Goal: Task Accomplishment & Management: Manage account settings

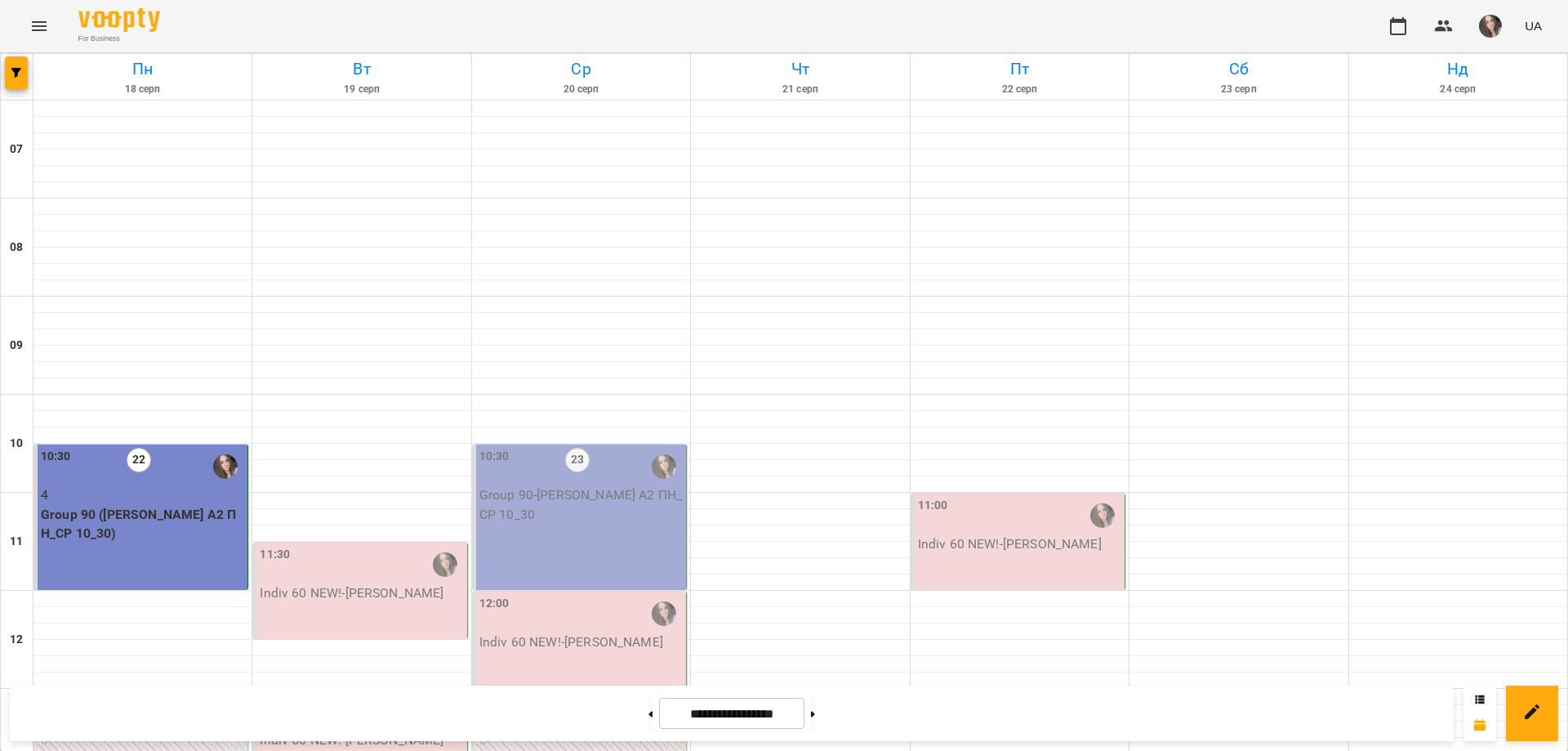
scroll to position [992, 0]
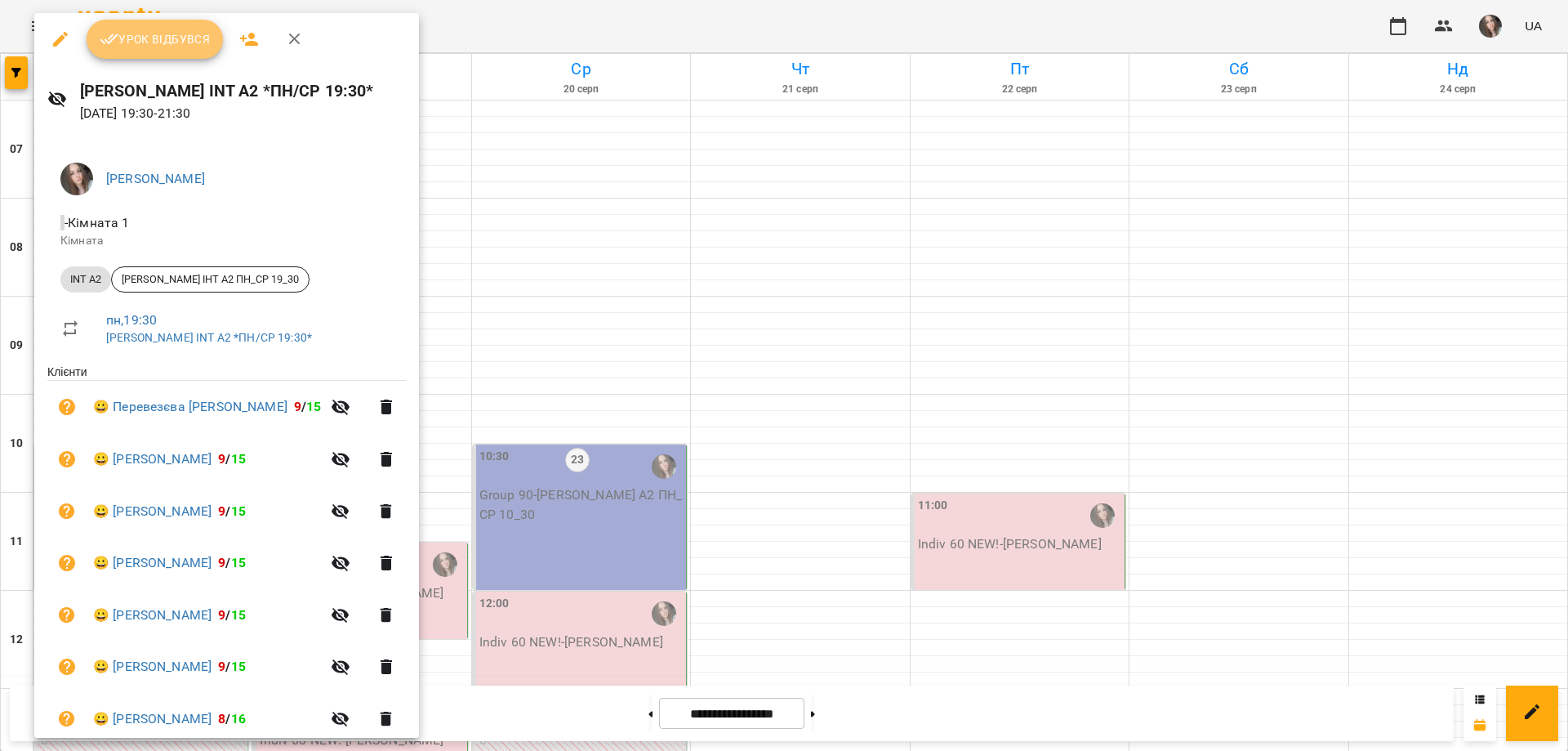
click at [181, 45] on span "Урок відбувся" at bounding box center [155, 39] width 111 height 19
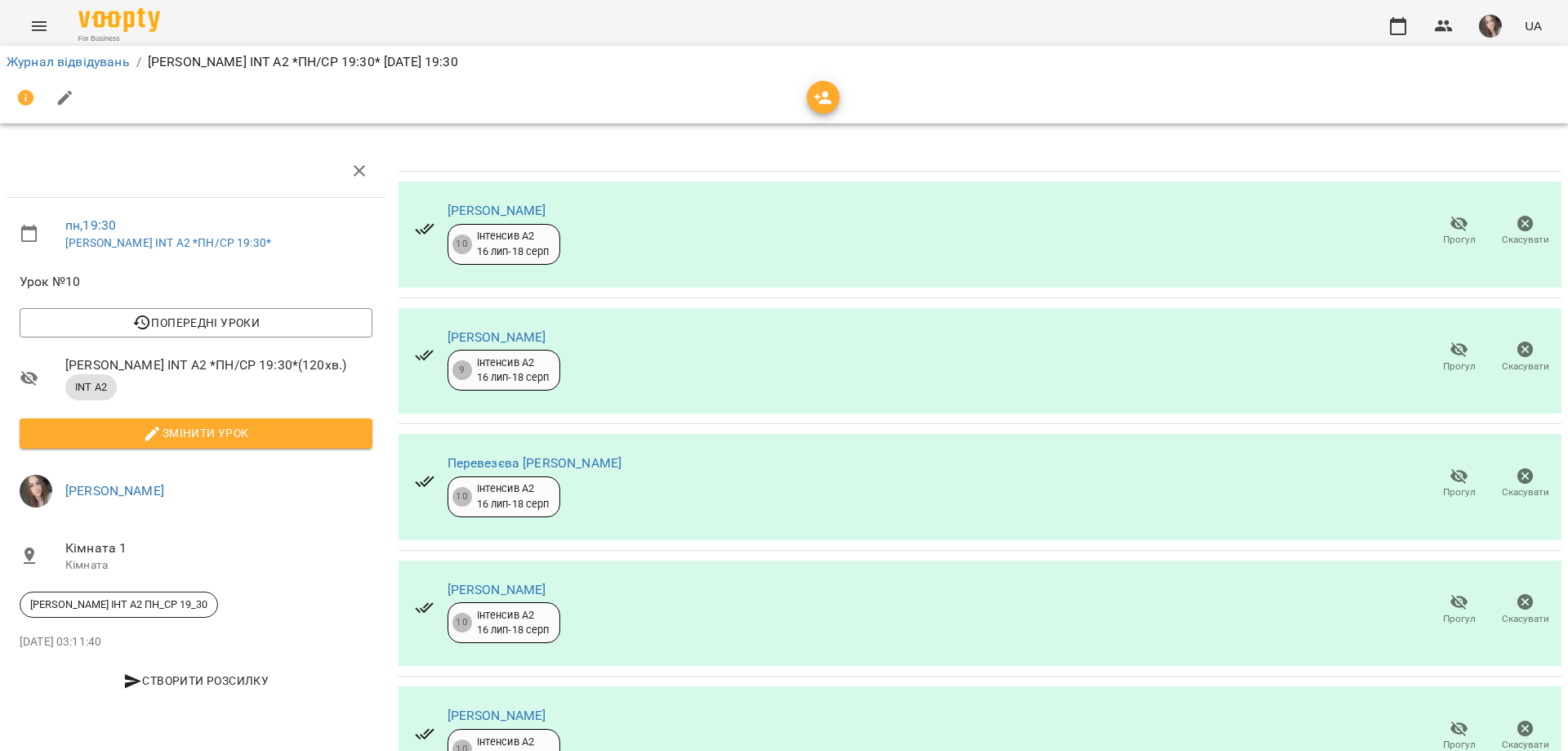
click at [1449, 231] on icon "button" at bounding box center [1459, 224] width 19 height 19
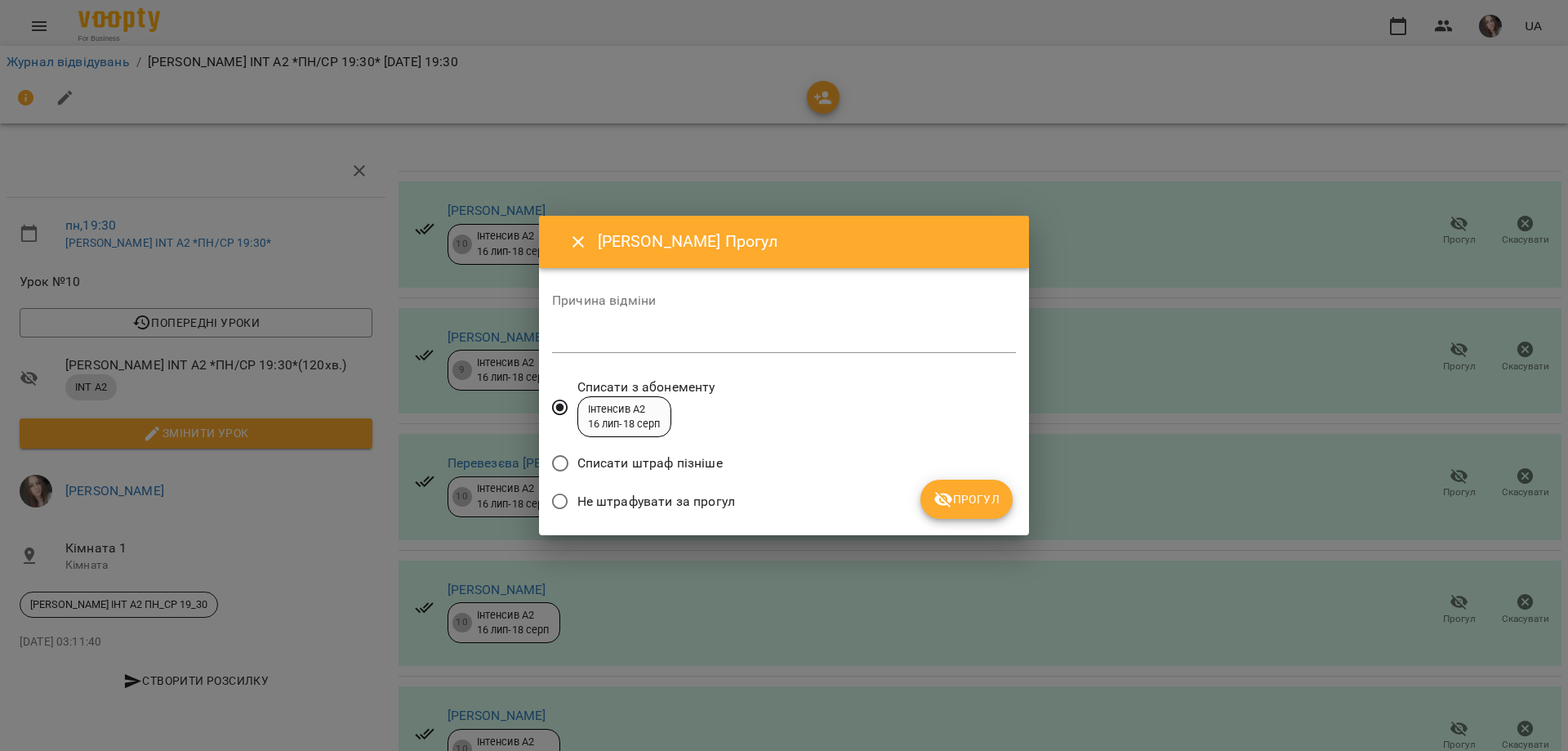
click at [695, 499] on span "Не штрафувати за прогул" at bounding box center [657, 501] width 158 height 19
click at [661, 388] on span "Списати з абонементу" at bounding box center [646, 387] width 138 height 19
click at [972, 497] on span "Прогул" at bounding box center [967, 498] width 66 height 19
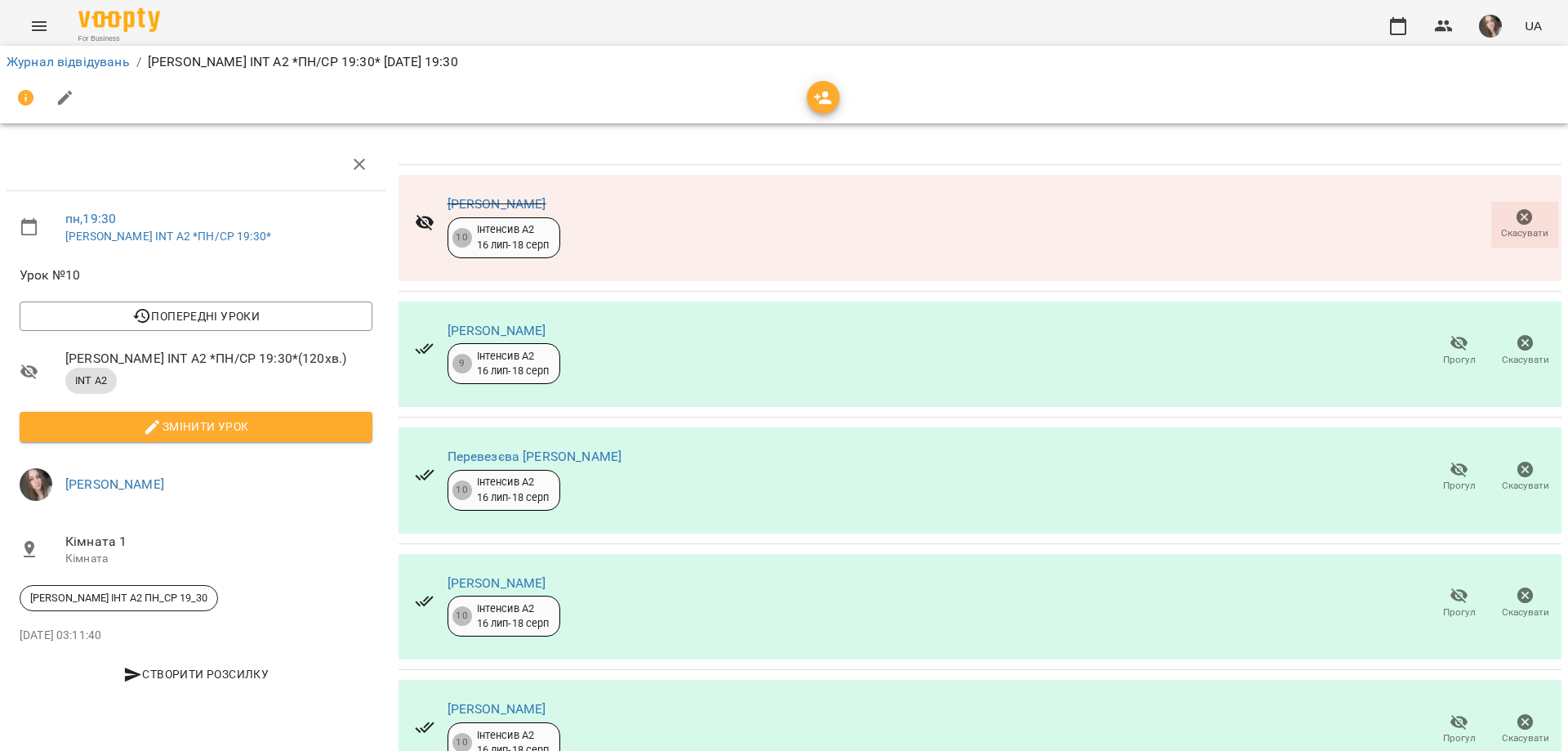
scroll to position [245, 0]
click at [1450, 588] on icon "button" at bounding box center [1459, 596] width 18 height 15
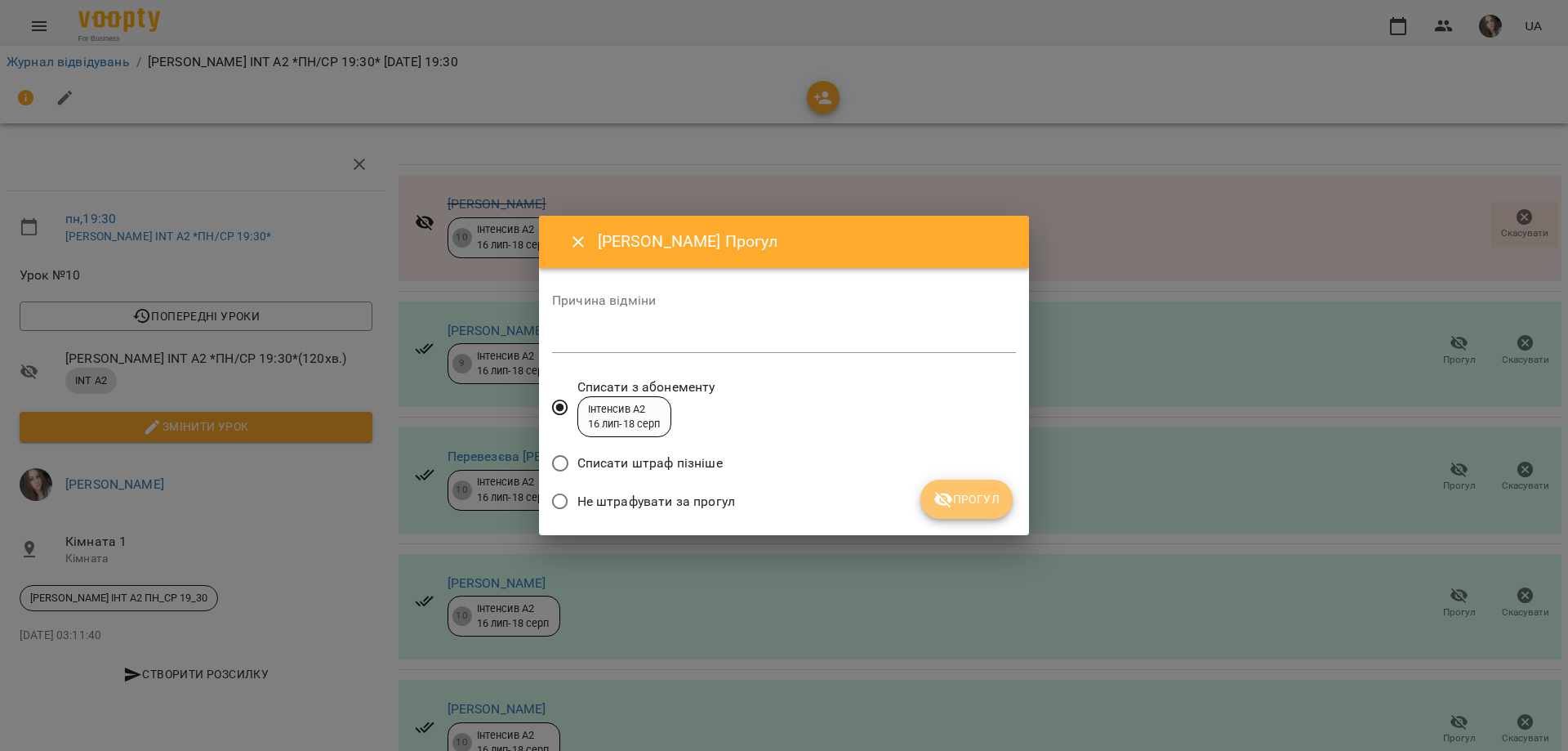
click at [970, 492] on span "Прогул" at bounding box center [967, 498] width 66 height 19
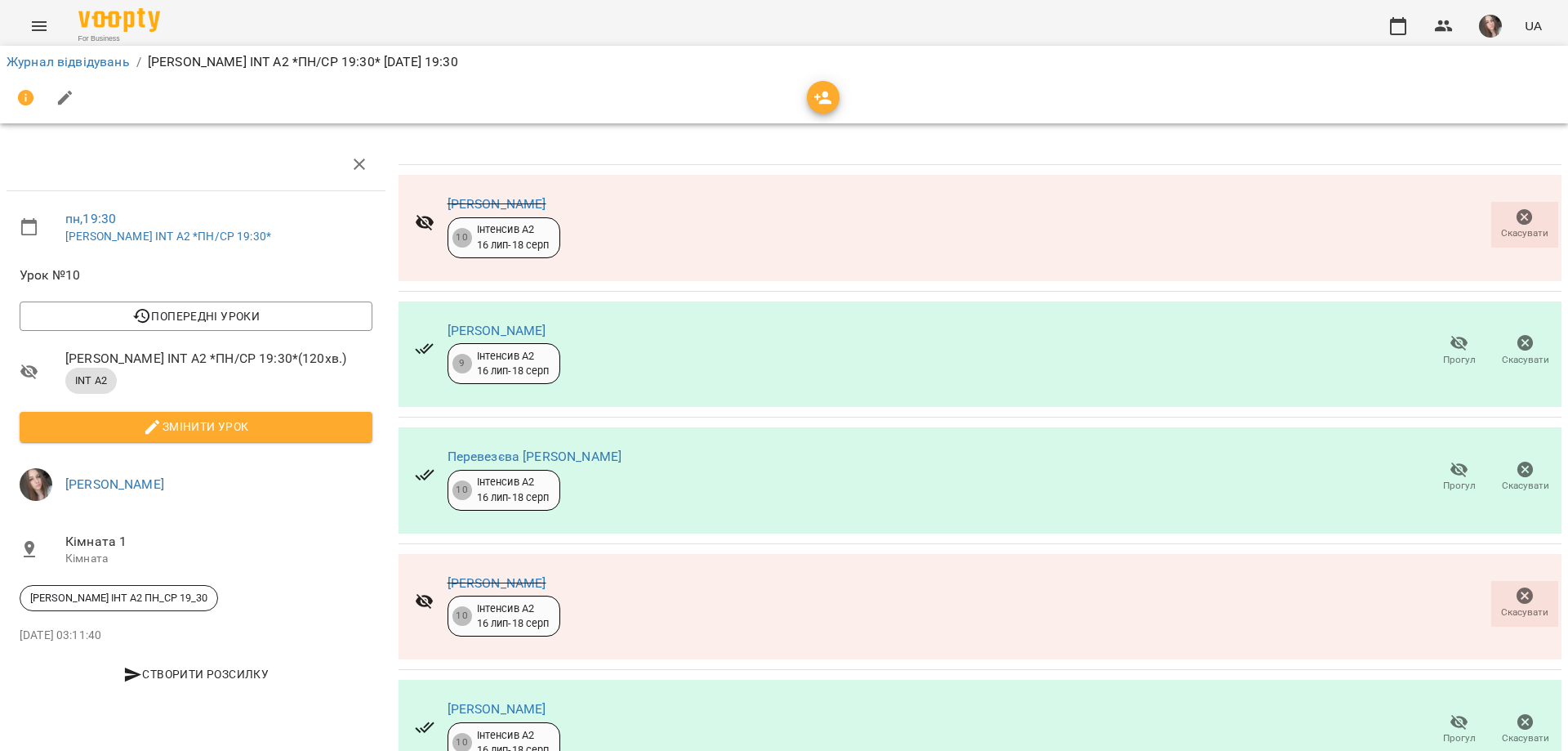
scroll to position [0, 0]
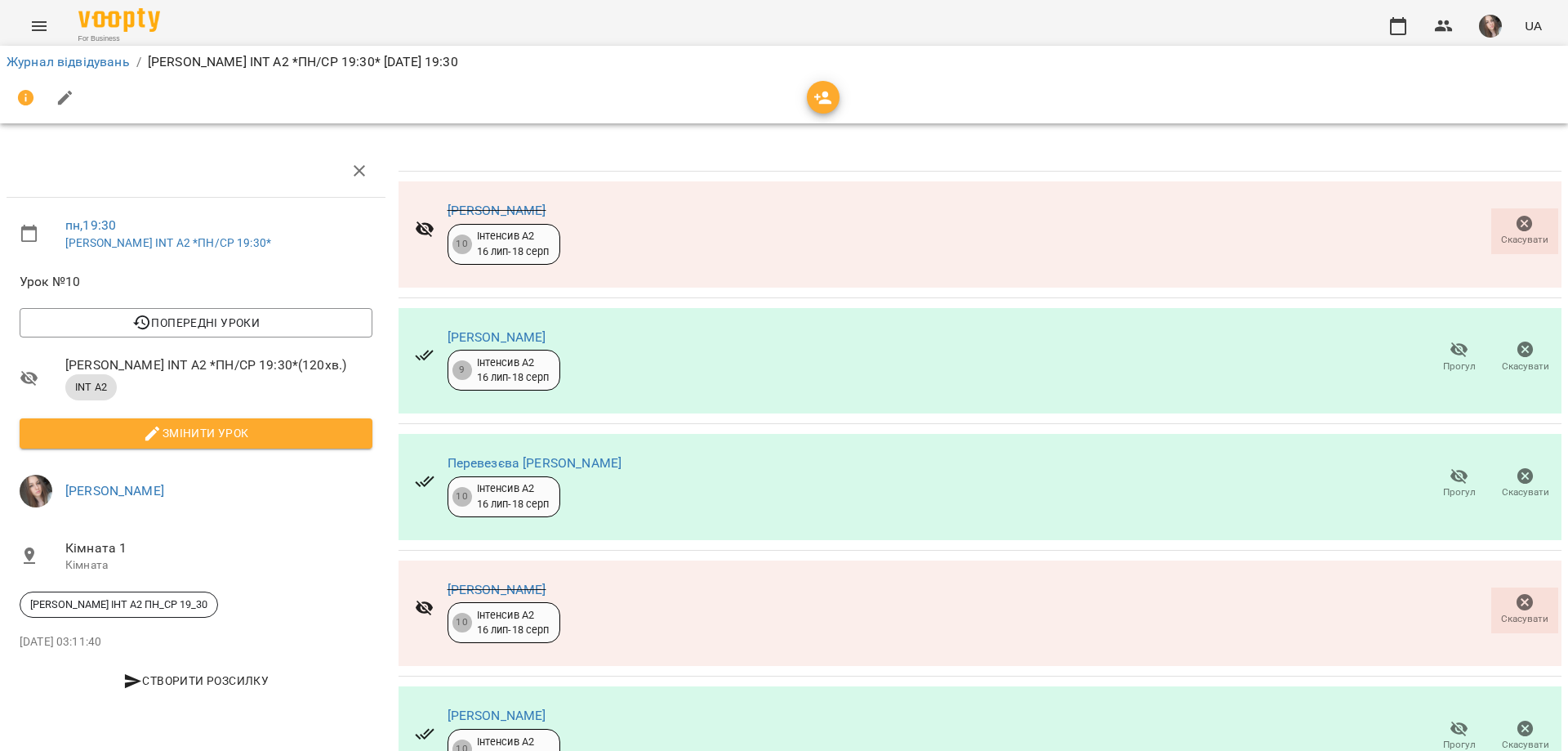
click at [78, 72] on div "Журнал відвідувань / [PERSON_NAME] [PERSON_NAME] INT А2 *ПН/СР 19:30* [DATE] 19…" at bounding box center [784, 62] width 1561 height 26
click at [78, 67] on link "Журнал відвідувань" at bounding box center [69, 62] width 124 height 15
